Goal: Check status: Check status

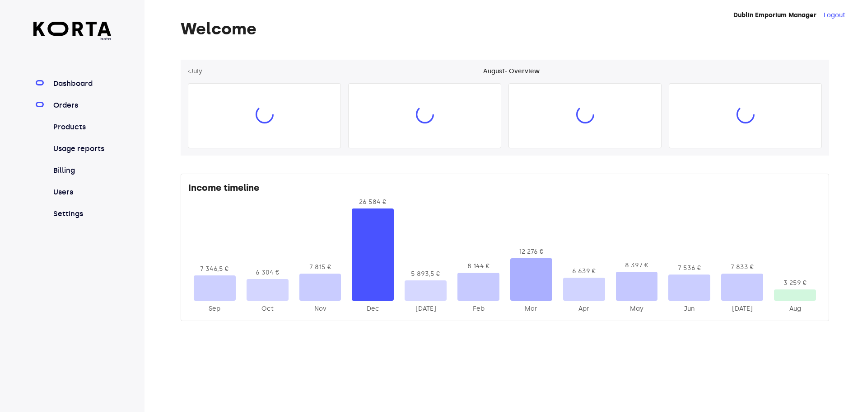
click at [76, 101] on link "Orders" at bounding box center [82, 105] width 60 height 11
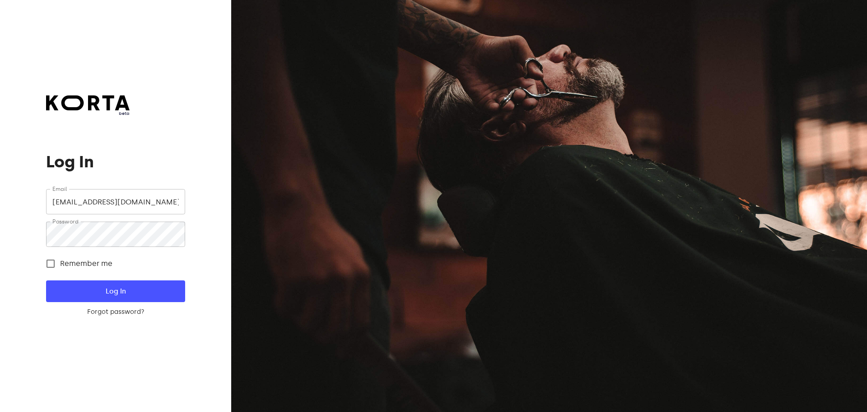
click at [738, 72] on div at bounding box center [549, 206] width 636 height 412
click at [114, 290] on span "Log In" at bounding box center [116, 291] width 110 height 12
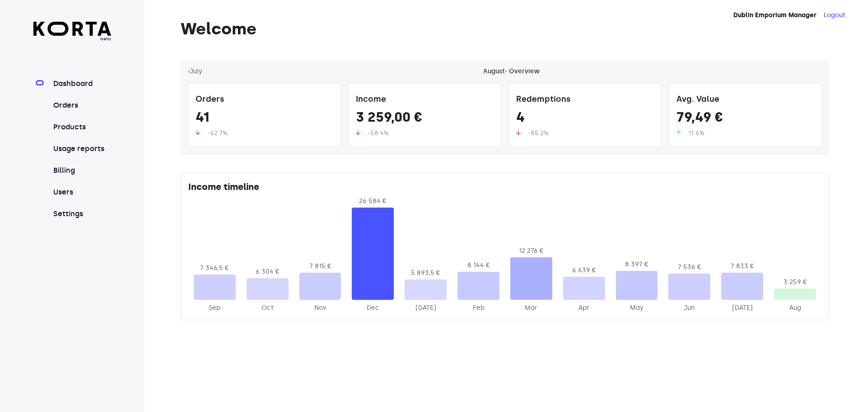
click at [69, 98] on nav "Dashboard Orders Products Usage reports Billing Users Settings" at bounding box center [72, 148] width 78 height 141
click at [68, 107] on link "Orders" at bounding box center [82, 105] width 60 height 11
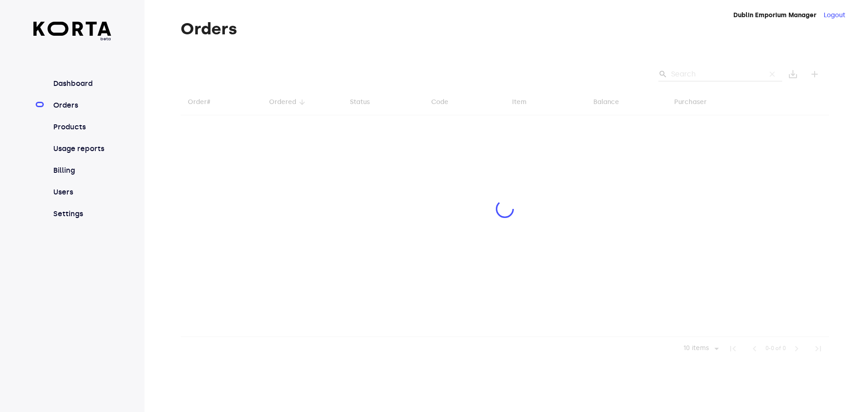
click at [707, 75] on div at bounding box center [505, 210] width 649 height 300
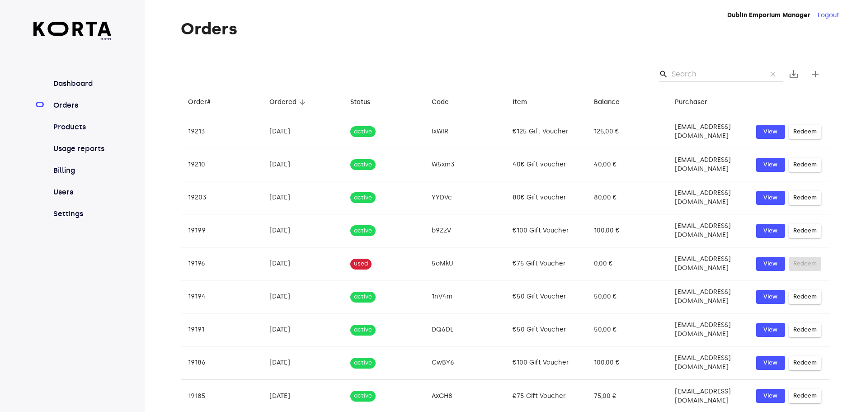
click at [710, 64] on div "search clear save_alt add" at bounding box center [505, 74] width 649 height 29
click at [707, 78] on input "Search" at bounding box center [715, 74] width 88 height 14
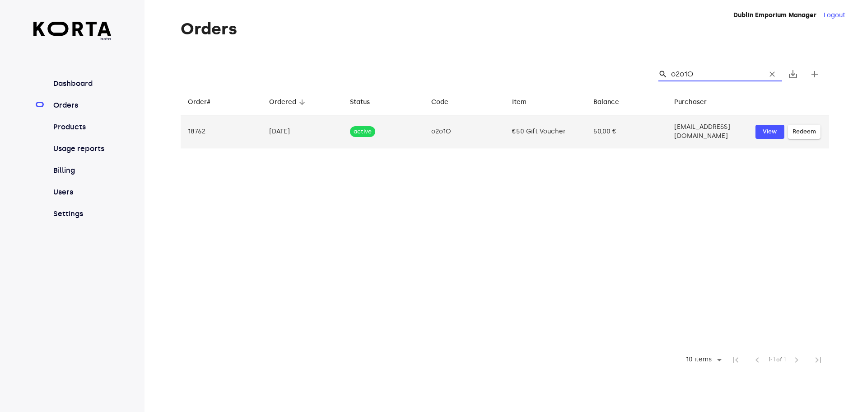
type input "o2o1O"
click at [619, 141] on td "50,00 €" at bounding box center [626, 131] width 81 height 33
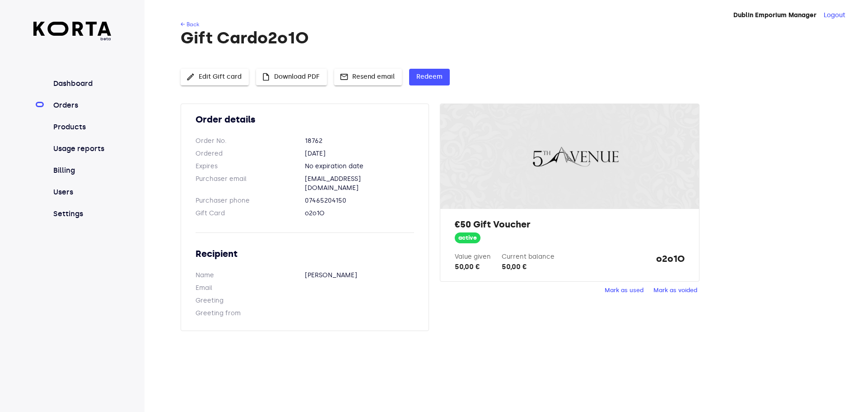
click at [668, 256] on strong "o2o1O" at bounding box center [670, 262] width 28 height 20
copy div "o2o1O Mark as used [PERSON_NAME] as voided"
